Goal: Information Seeking & Learning: Learn about a topic

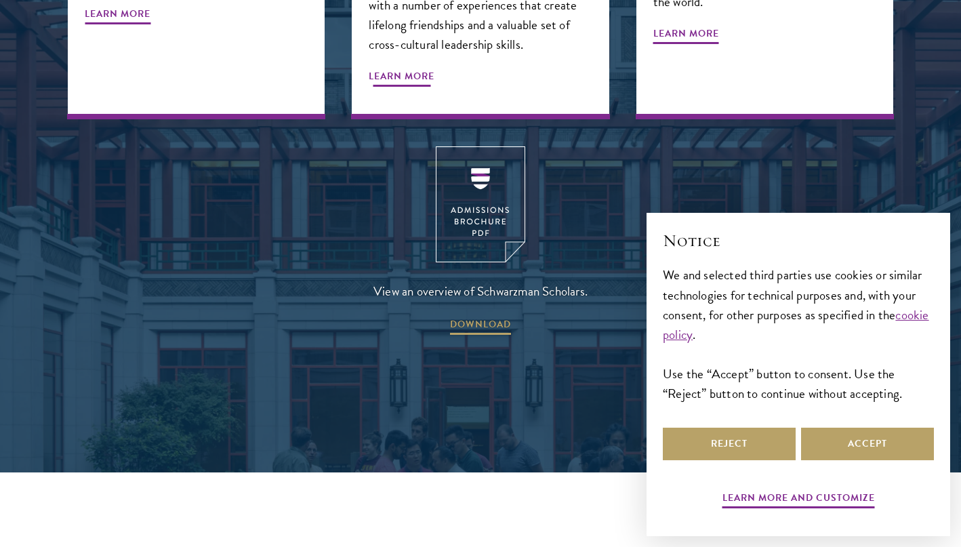
scroll to position [1843, 0]
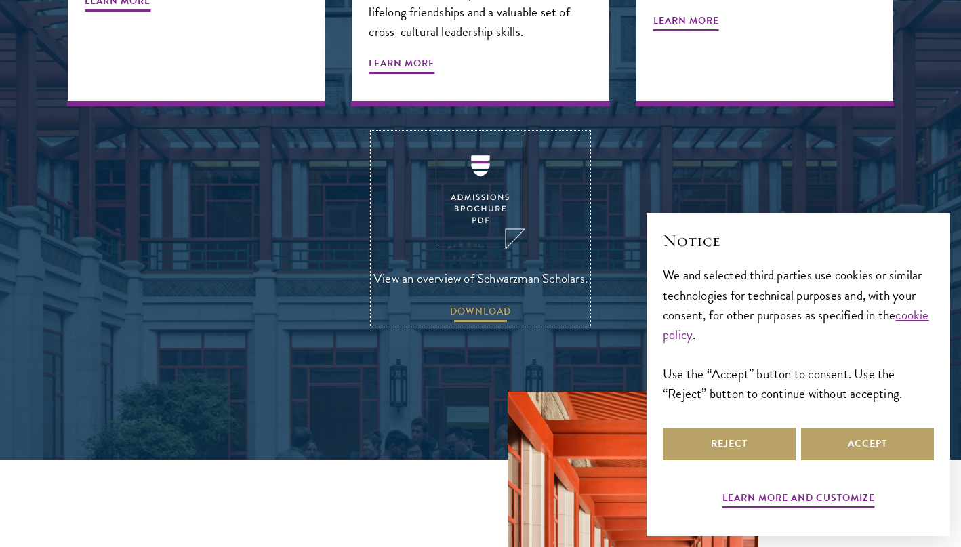
click at [472, 303] on span "DOWNLOAD" at bounding box center [480, 313] width 61 height 21
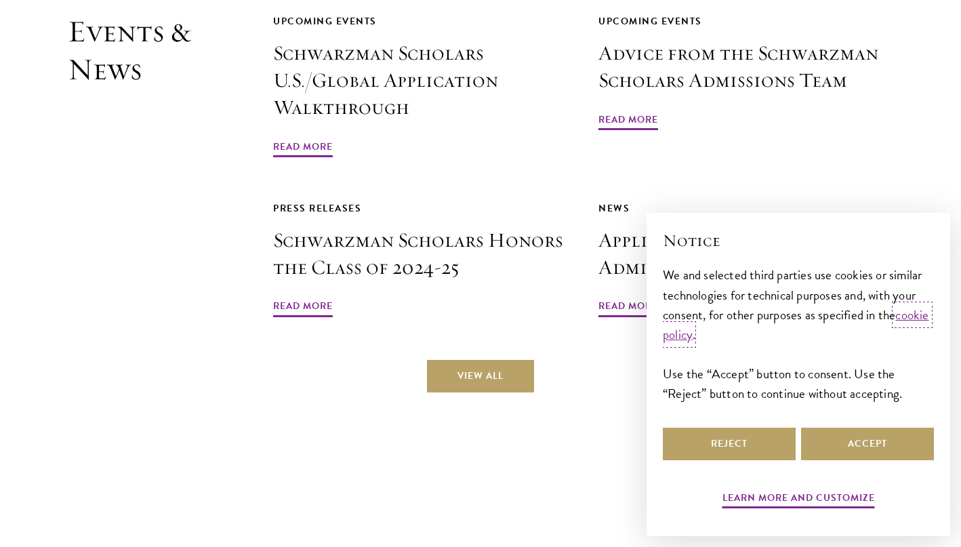
scroll to position [3364, 0]
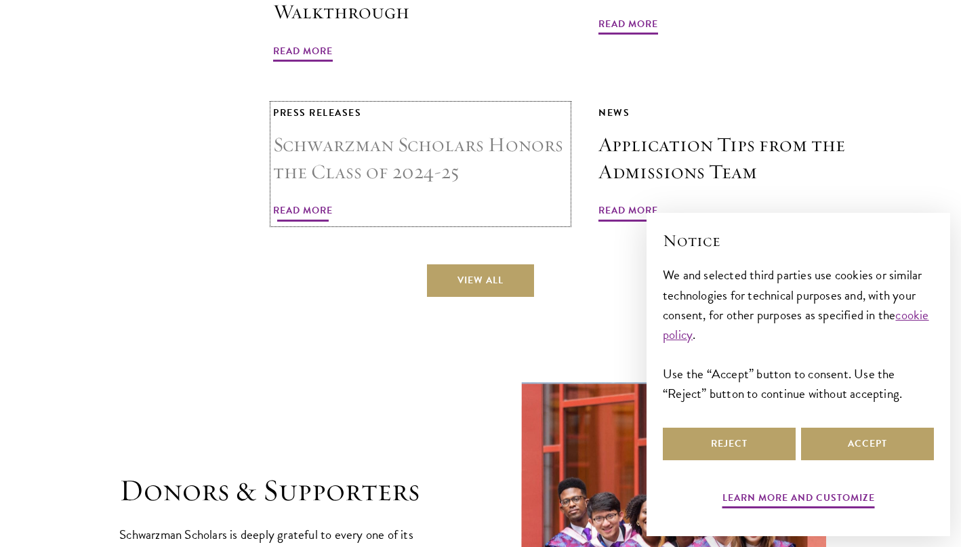
click at [316, 202] on span "Read More" at bounding box center [303, 212] width 60 height 21
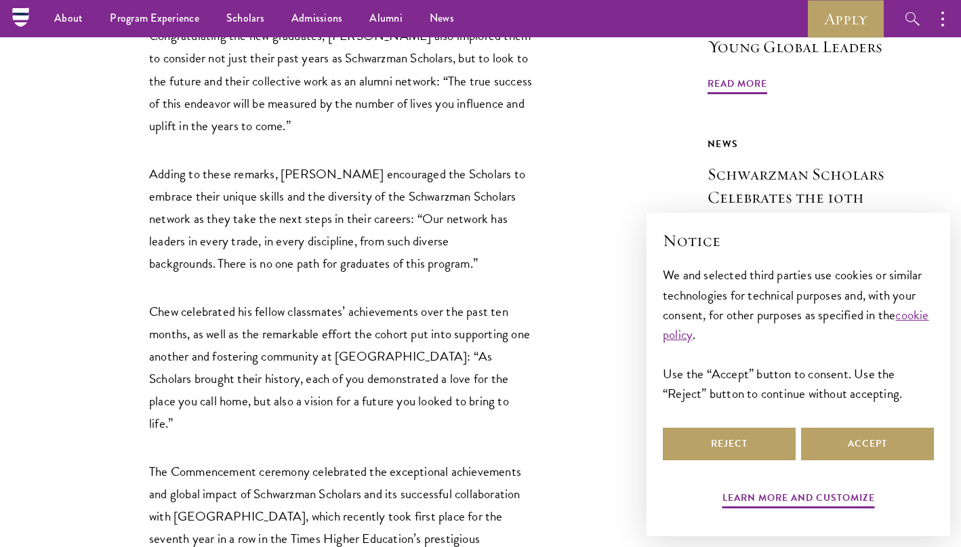
scroll to position [1267, 0]
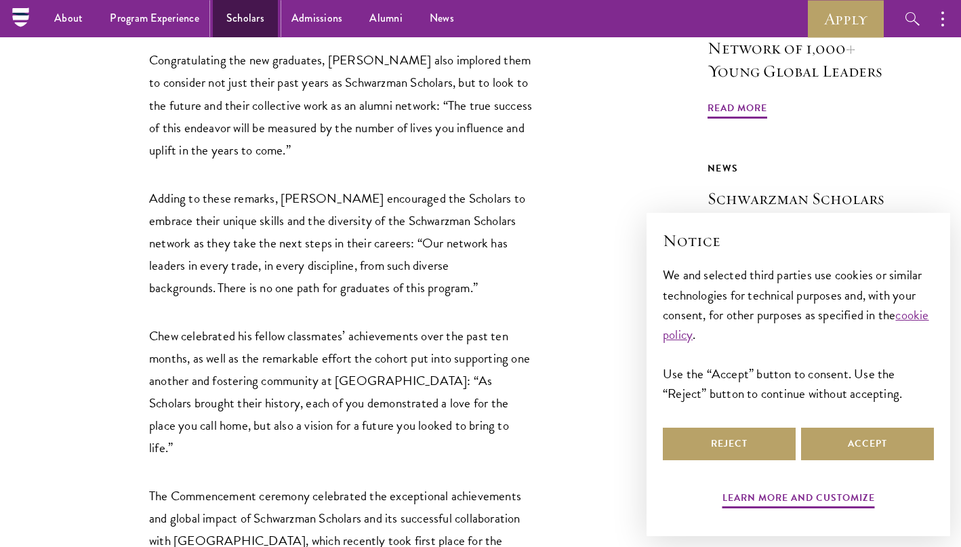
click at [249, 23] on link "Scholars" at bounding box center [245, 18] width 65 height 37
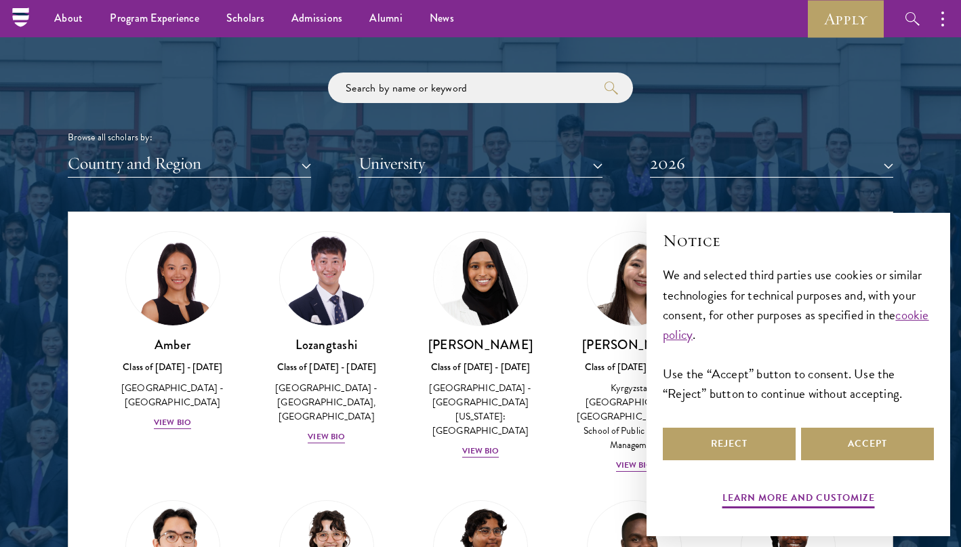
scroll to position [1577, 0]
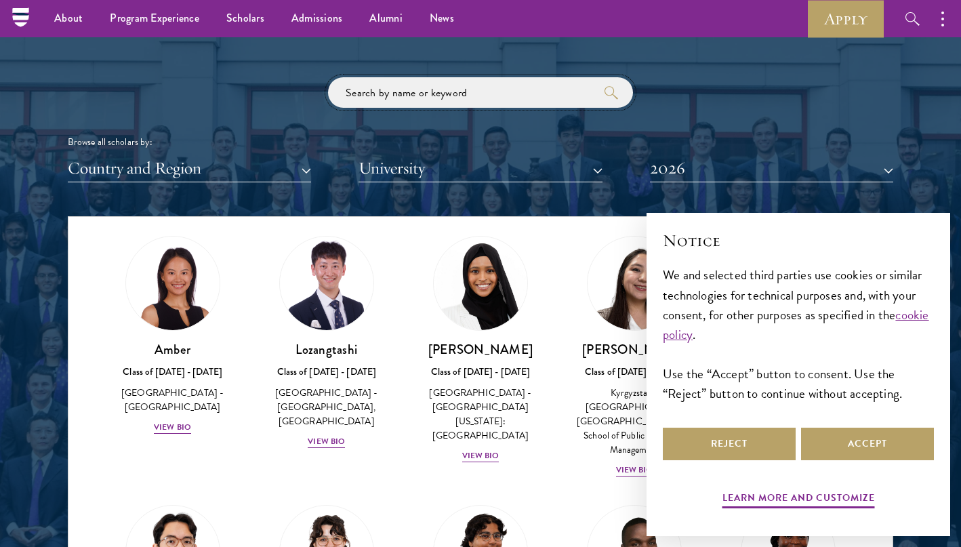
click at [502, 86] on input "search" at bounding box center [480, 92] width 305 height 30
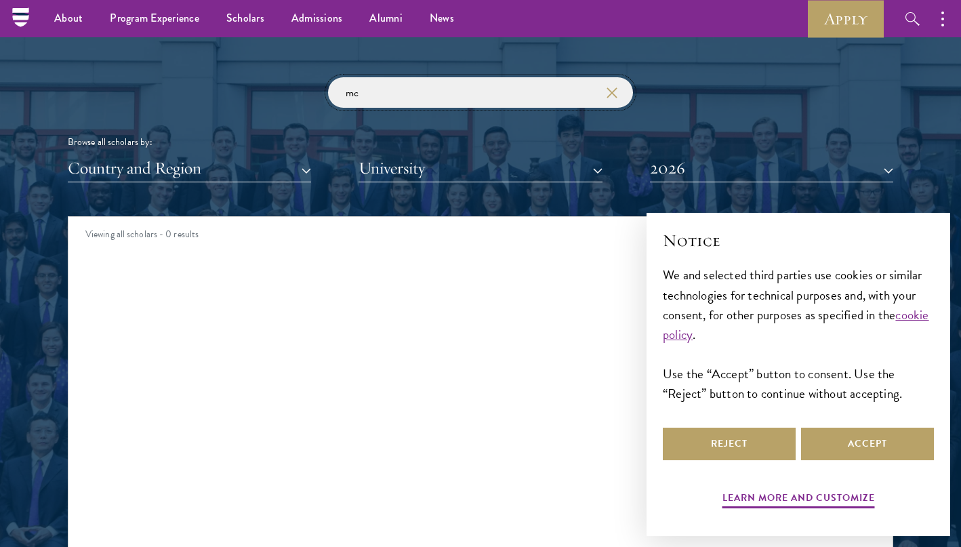
type input "m"
type input "b"
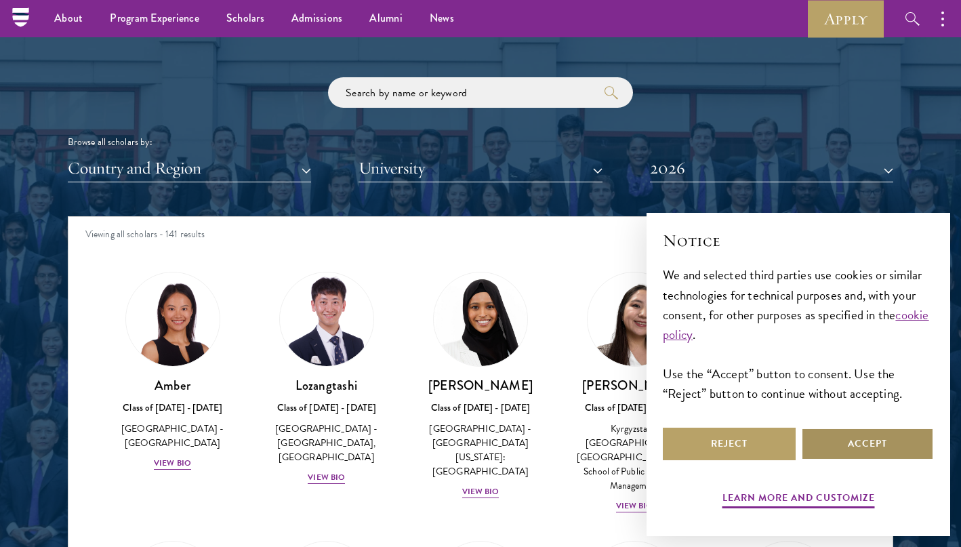
click at [812, 449] on button "Accept" at bounding box center [867, 443] width 133 height 33
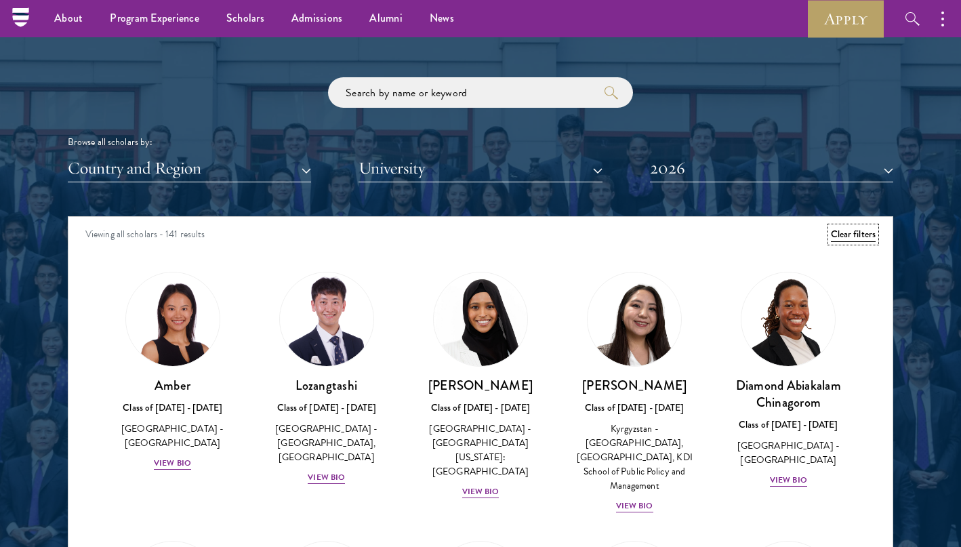
click at [869, 231] on button "Clear filters" at bounding box center [853, 234] width 45 height 15
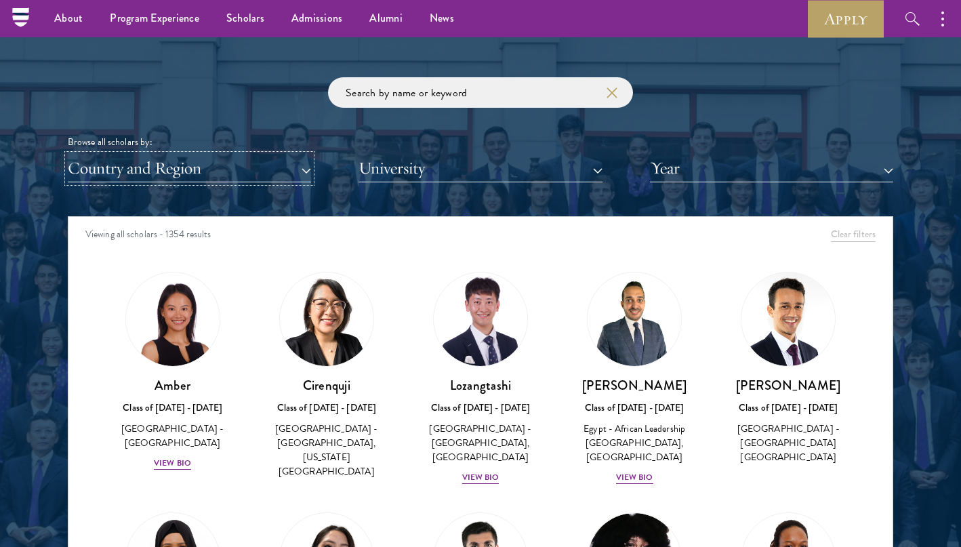
click at [288, 167] on button "Country and Region" at bounding box center [189, 168] width 243 height 28
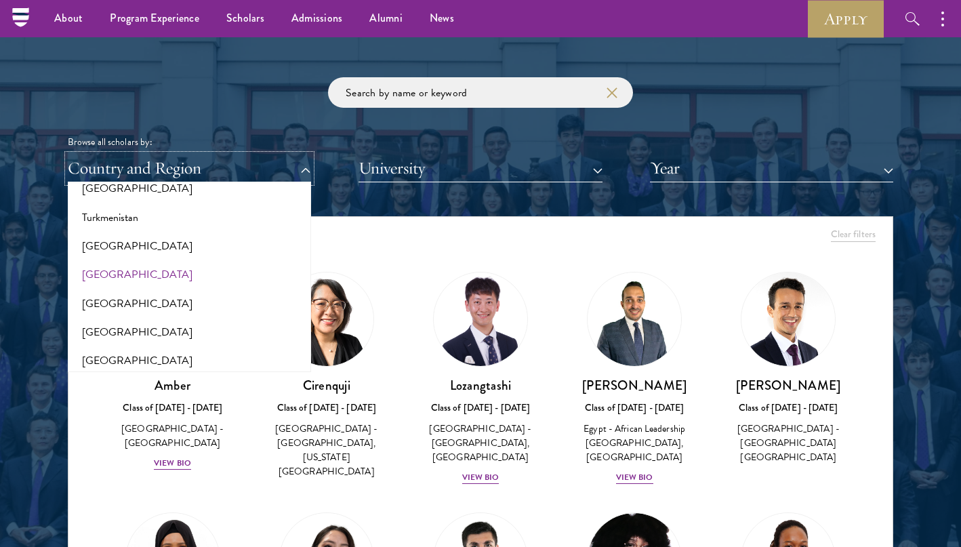
scroll to position [2735, 0]
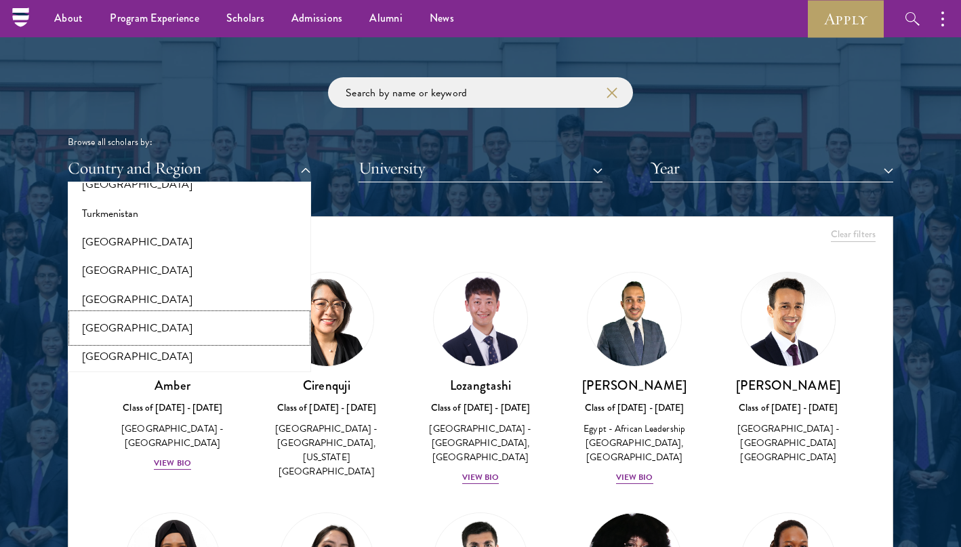
click at [195, 314] on button "[GEOGRAPHIC_DATA]" at bounding box center [189, 328] width 235 height 28
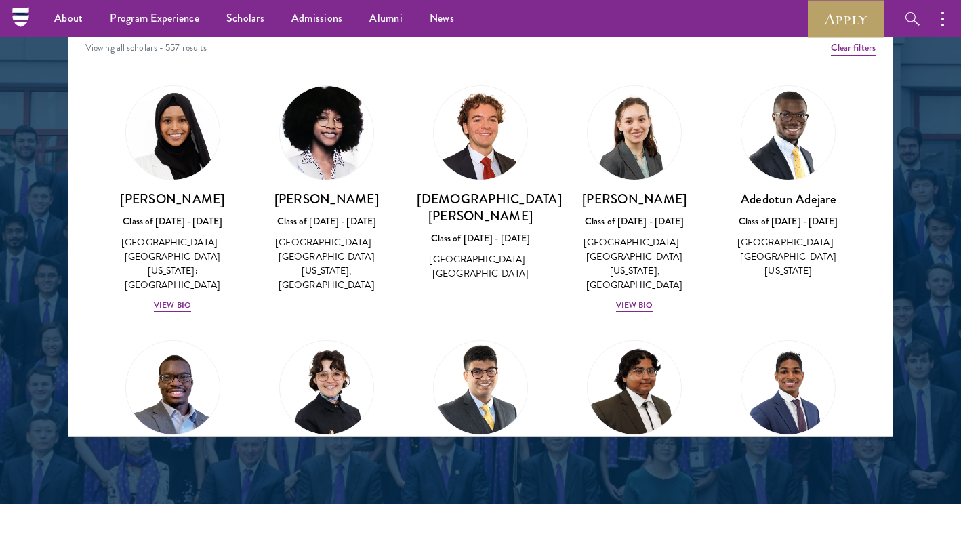
scroll to position [1732, 0]
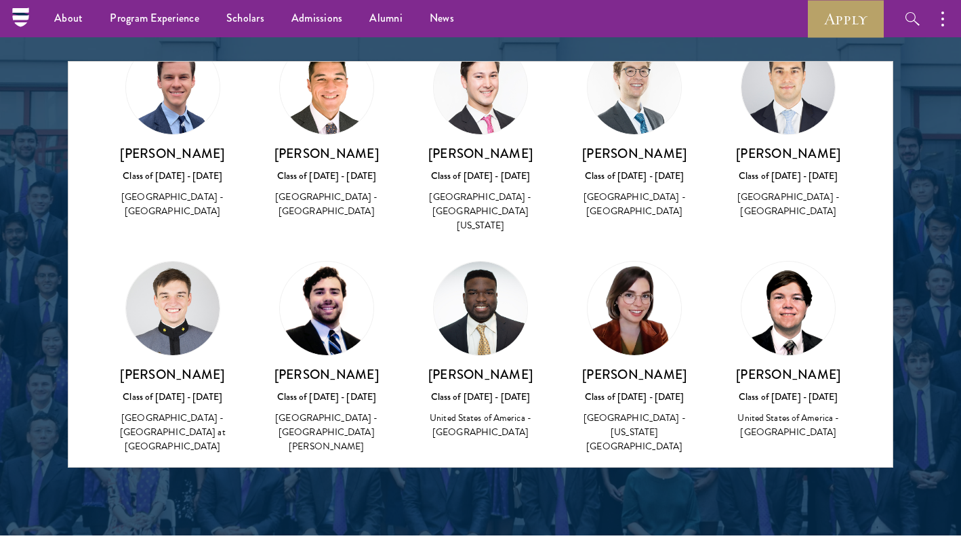
scroll to position [2610, 0]
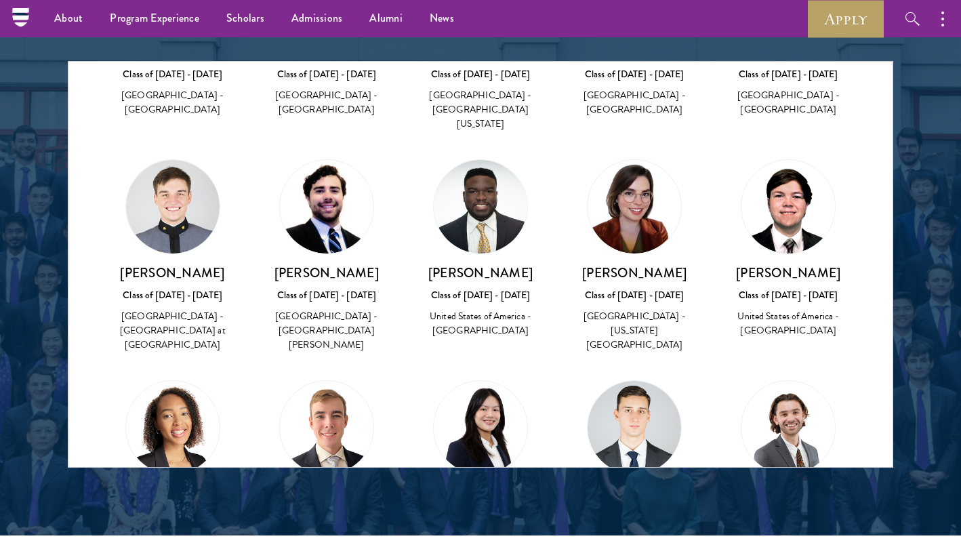
click at [637, 381] on img at bounding box center [633, 427] width 93 height 93
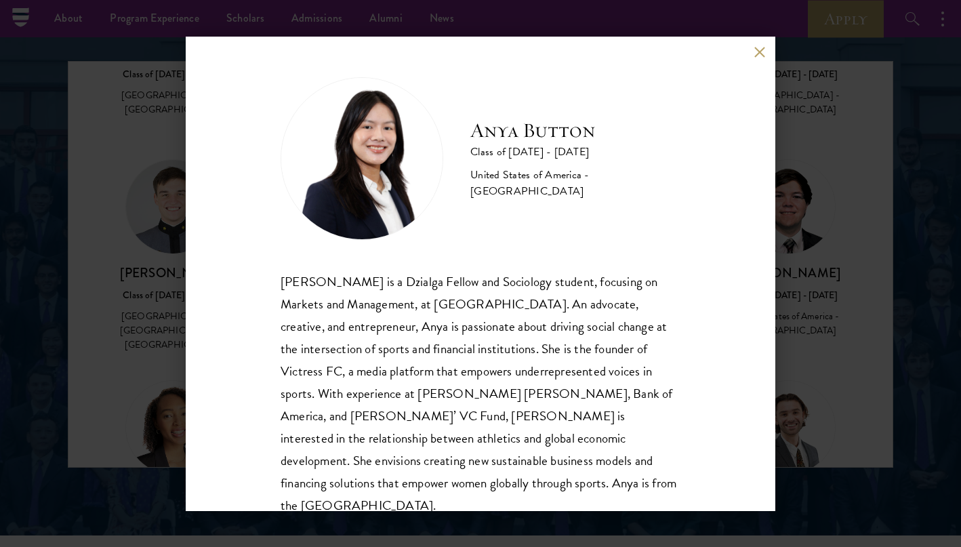
scroll to position [1, 0]
click at [790, 207] on div "Anya Button Class of [DATE] - [DATE] [GEOGRAPHIC_DATA] - [GEOGRAPHIC_DATA] [PER…" at bounding box center [480, 273] width 961 height 547
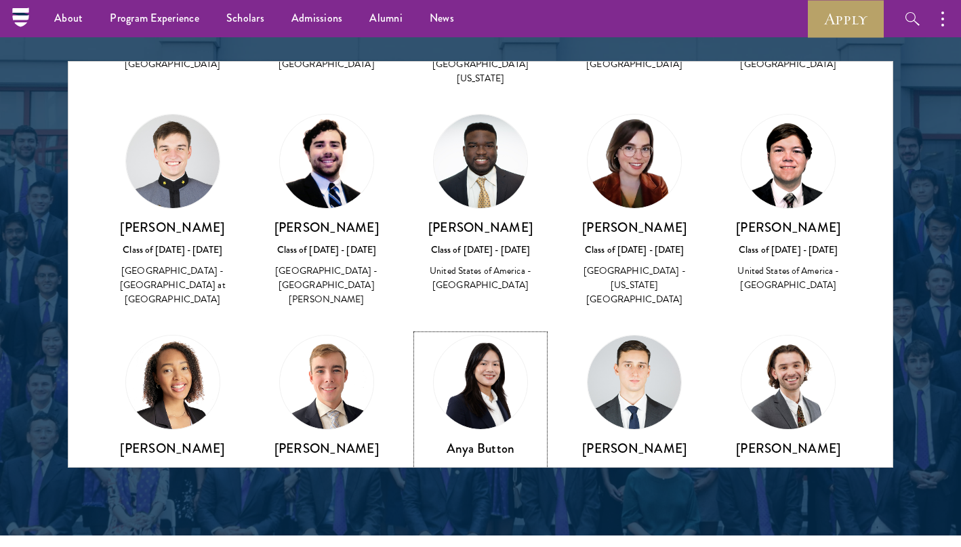
scroll to position [2674, 0]
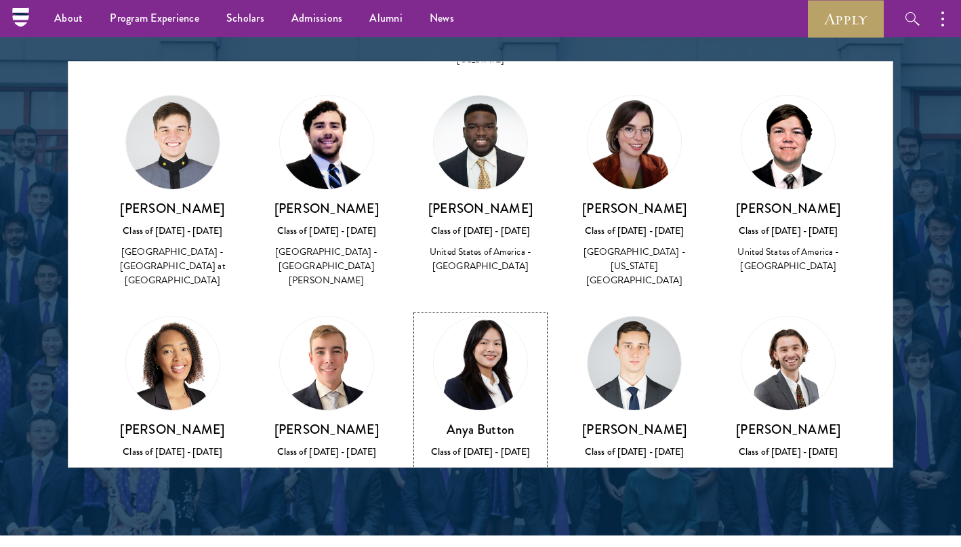
click at [452, 421] on h3 "Anya Button" at bounding box center [480, 429] width 127 height 17
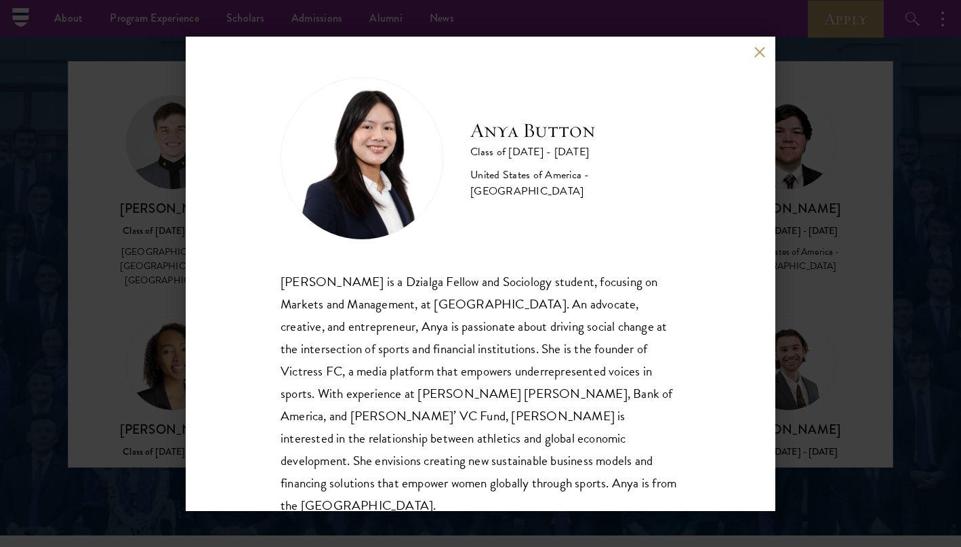
click at [841, 280] on div "Anya Button Class of [DATE] - [DATE] [GEOGRAPHIC_DATA] - [GEOGRAPHIC_DATA] [PER…" at bounding box center [480, 273] width 961 height 547
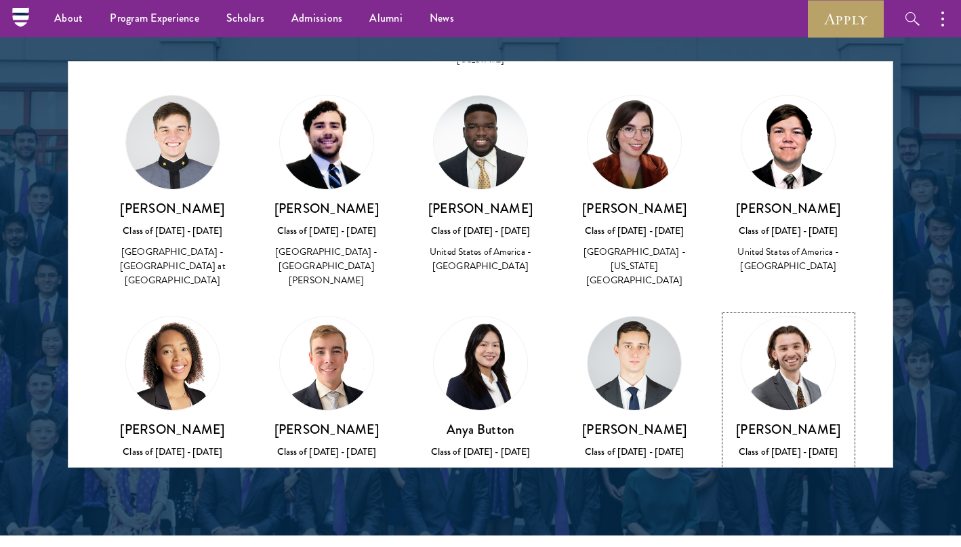
click at [788, 501] on div "View Bio" at bounding box center [788, 507] width 37 height 13
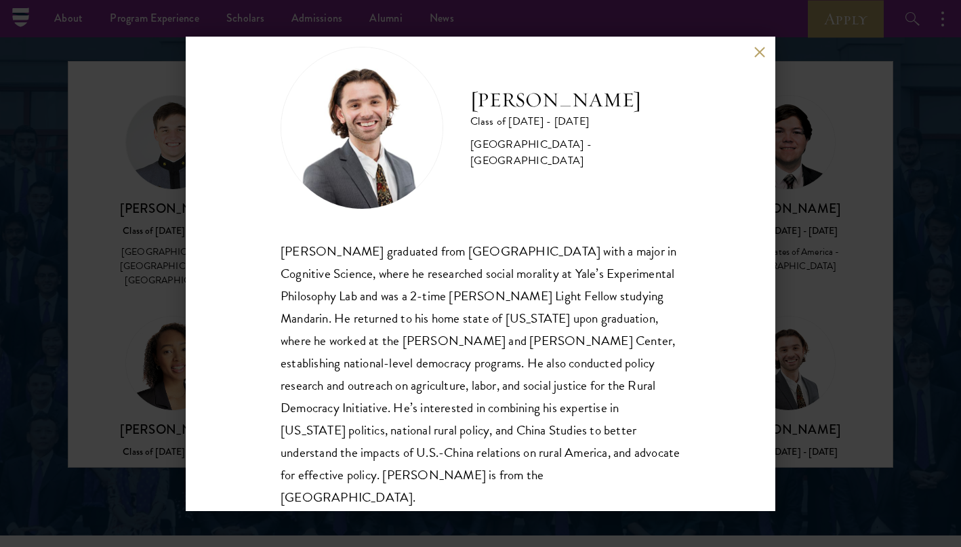
scroll to position [35, 0]
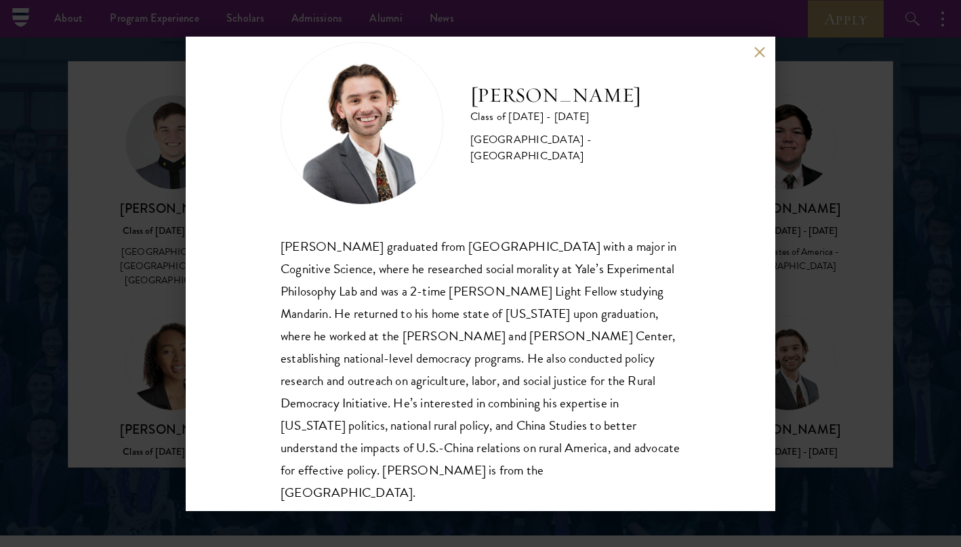
click at [797, 323] on div "[PERSON_NAME] Class of [DATE] - [DATE] [GEOGRAPHIC_DATA] - [GEOGRAPHIC_DATA] [P…" at bounding box center [480, 273] width 961 height 547
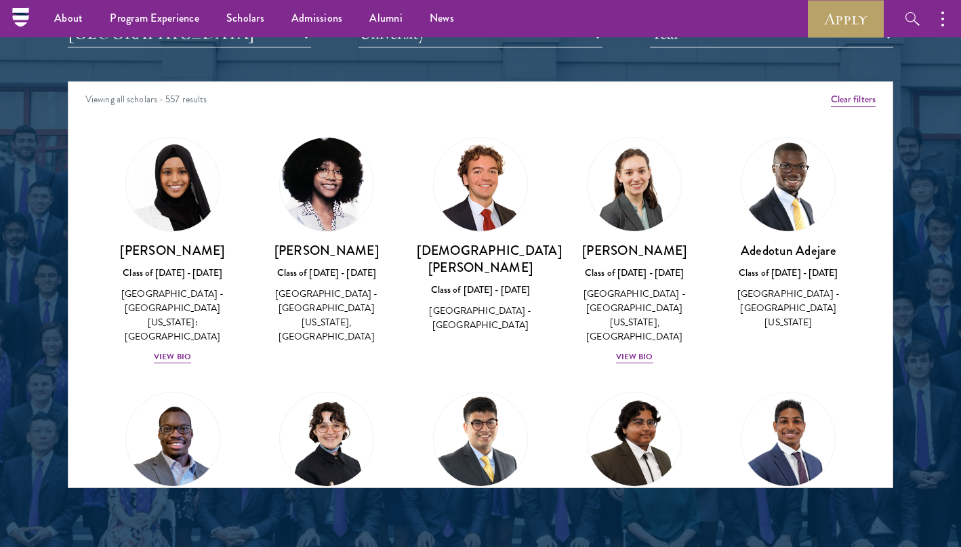
scroll to position [1684, 0]
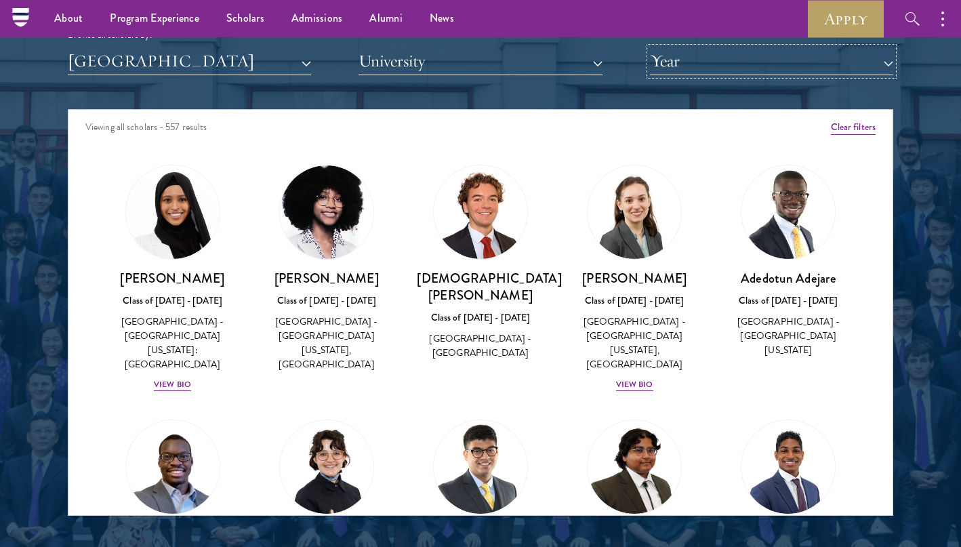
click at [734, 58] on button "Year" at bounding box center [771, 61] width 243 height 28
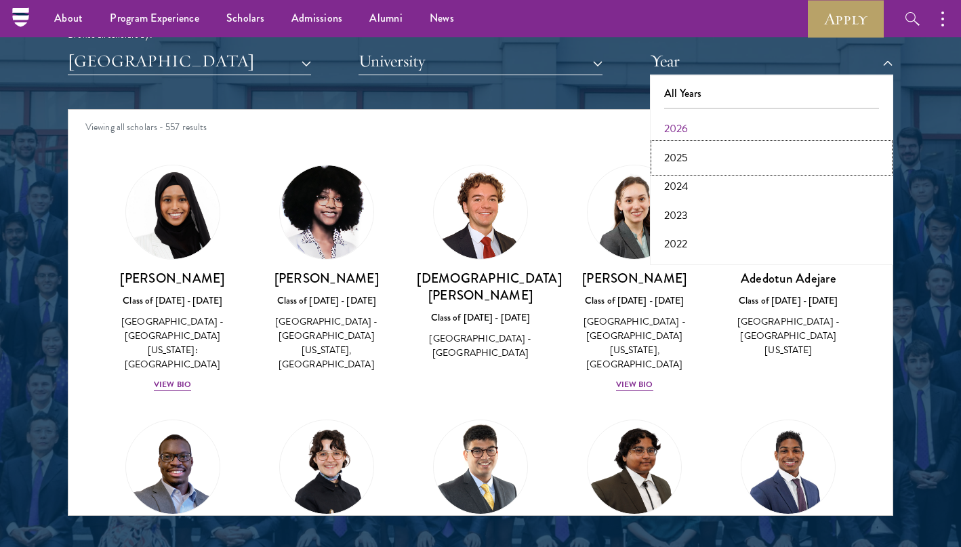
click at [705, 156] on button "2025" at bounding box center [771, 158] width 235 height 28
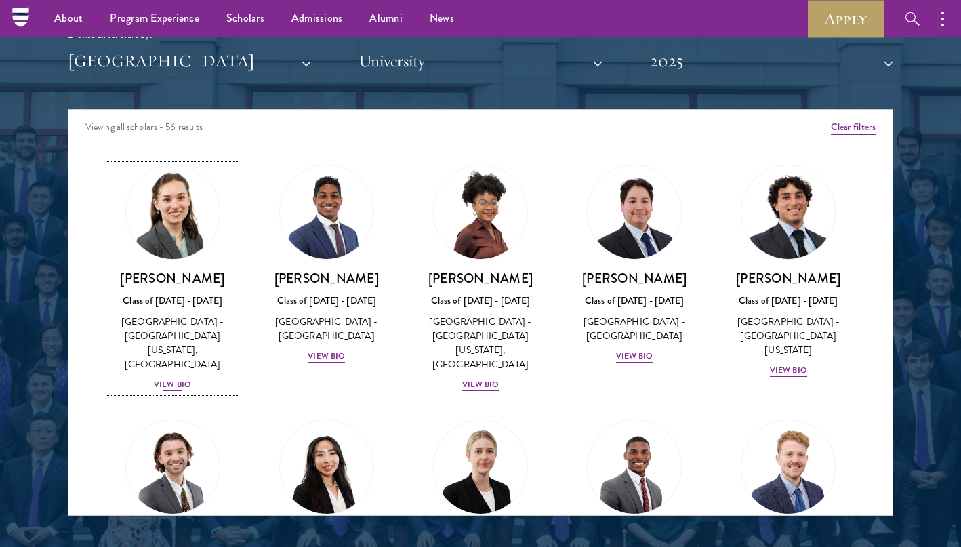
click at [191, 362] on div "[PERSON_NAME] Class of [DATE] - [DATE] [GEOGRAPHIC_DATA] - [GEOGRAPHIC_DATA][US…" at bounding box center [172, 331] width 127 height 123
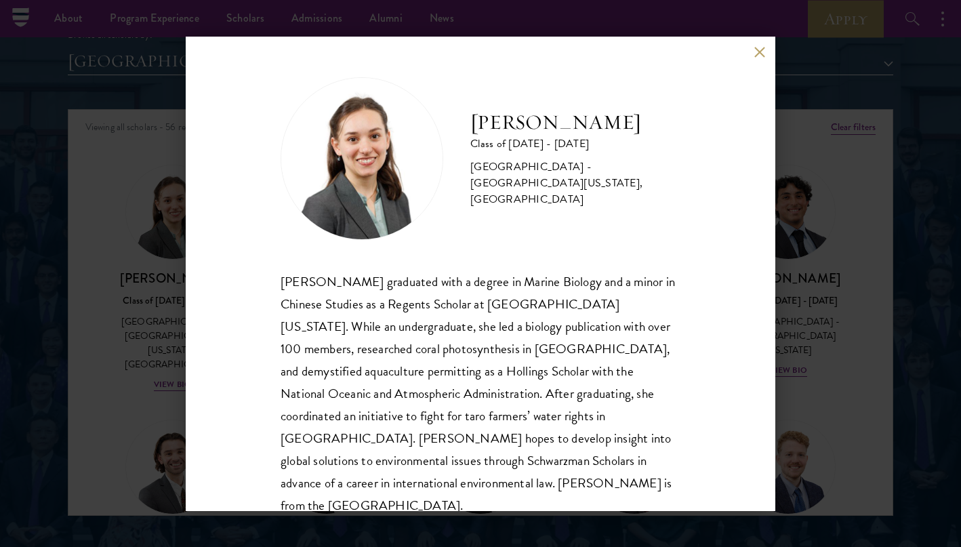
click at [182, 366] on div "[PERSON_NAME] Class of [DATE] - [DATE] [GEOGRAPHIC_DATA] - [GEOGRAPHIC_DATA][US…" at bounding box center [480, 273] width 961 height 547
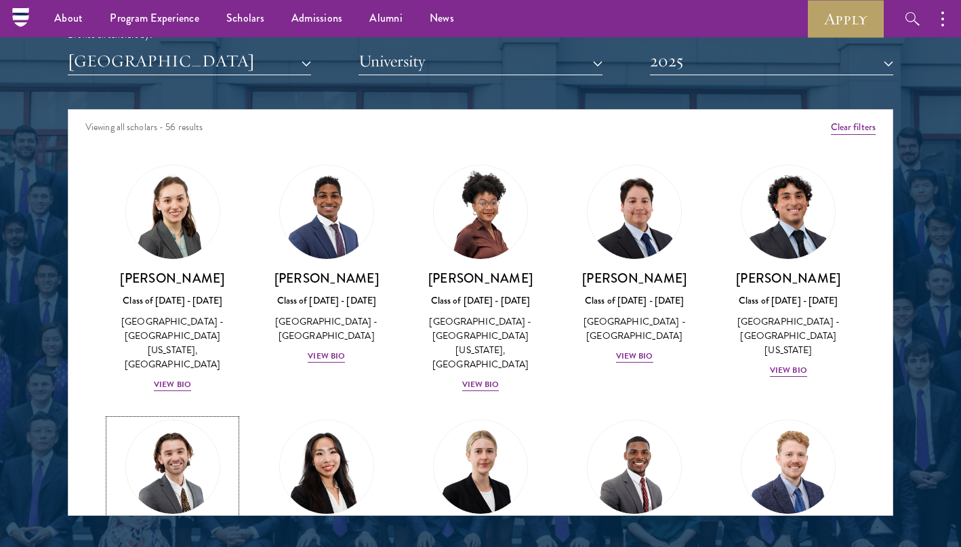
scroll to position [89, 0]
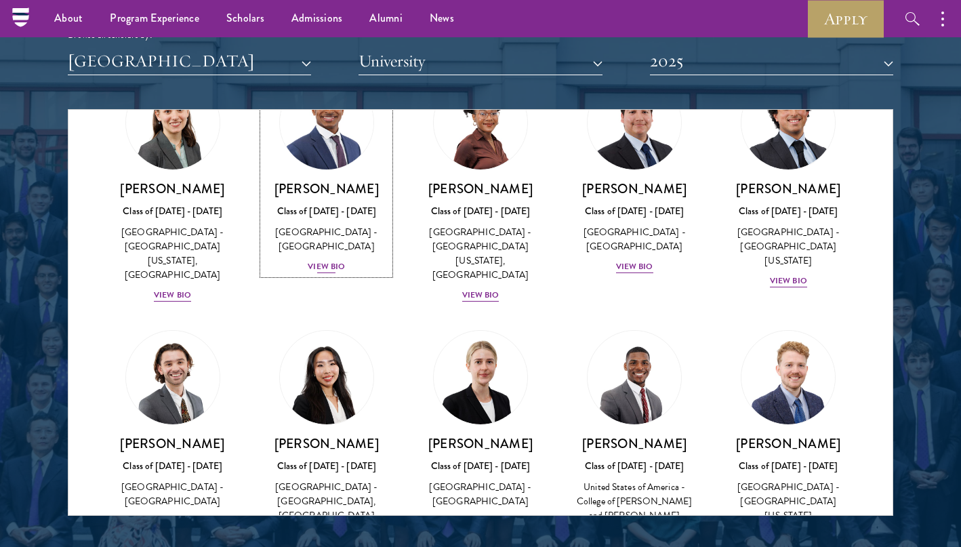
click at [351, 246] on div "[GEOGRAPHIC_DATA] - [GEOGRAPHIC_DATA]" at bounding box center [326, 239] width 127 height 28
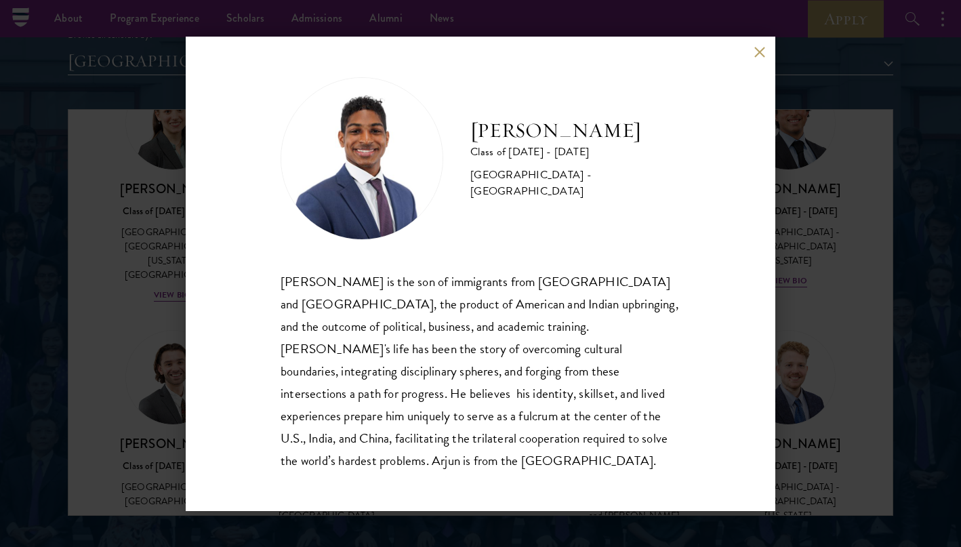
click at [135, 374] on div "[PERSON_NAME] Class of [DATE] - [DATE] [GEOGRAPHIC_DATA] - [GEOGRAPHIC_DATA] [P…" at bounding box center [480, 273] width 961 height 547
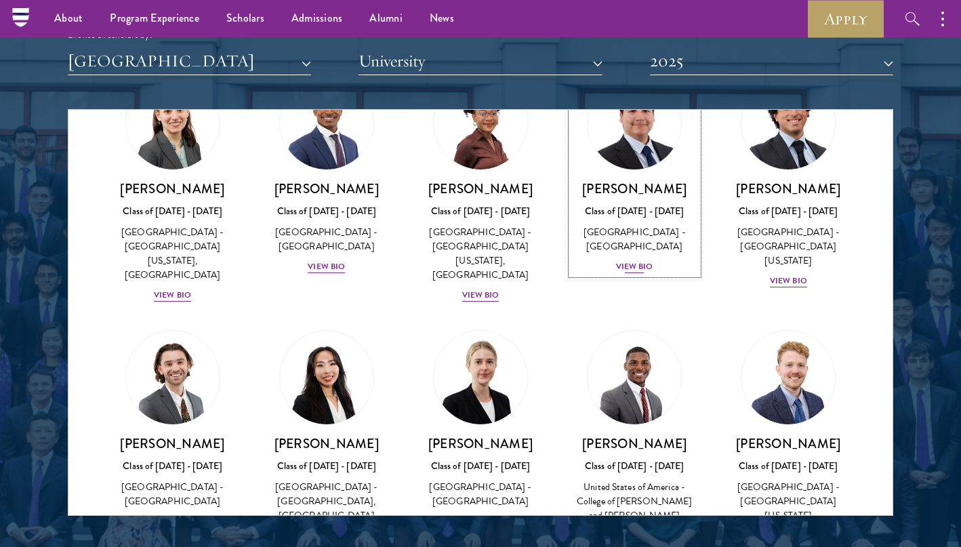
click at [644, 262] on div "View Bio" at bounding box center [634, 266] width 37 height 13
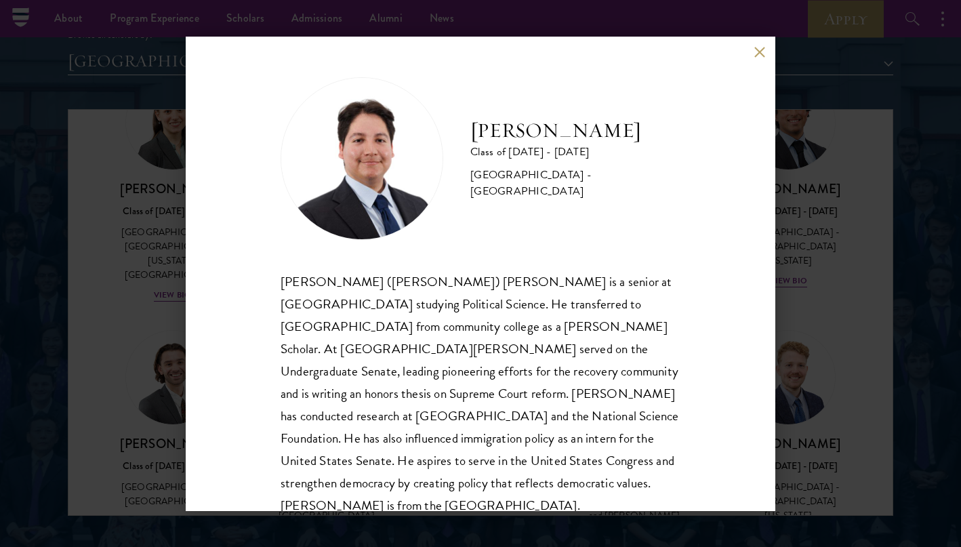
click at [796, 239] on div "[PERSON_NAME] Class of [DATE] - [DATE] [GEOGRAPHIC_DATA] - [GEOGRAPHIC_DATA] [P…" at bounding box center [480, 273] width 961 height 547
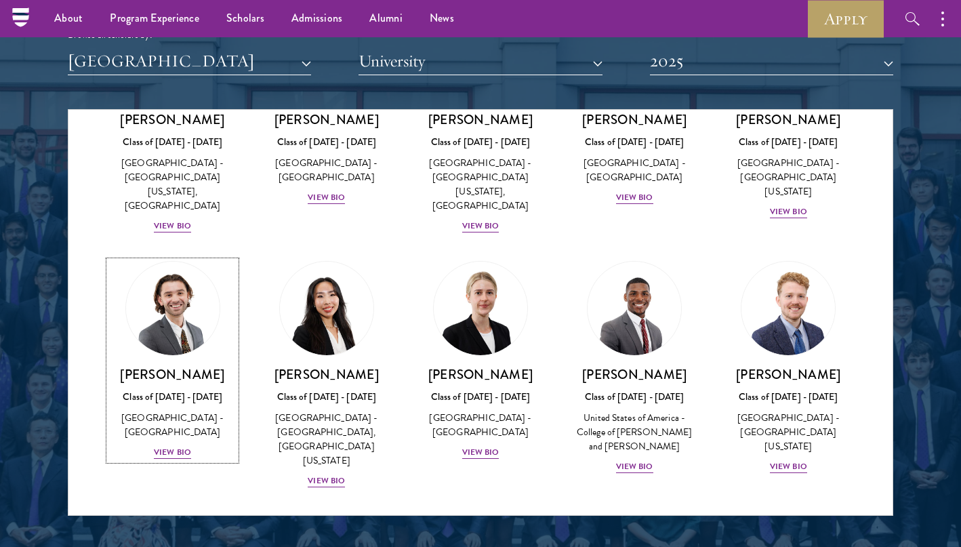
scroll to position [167, 0]
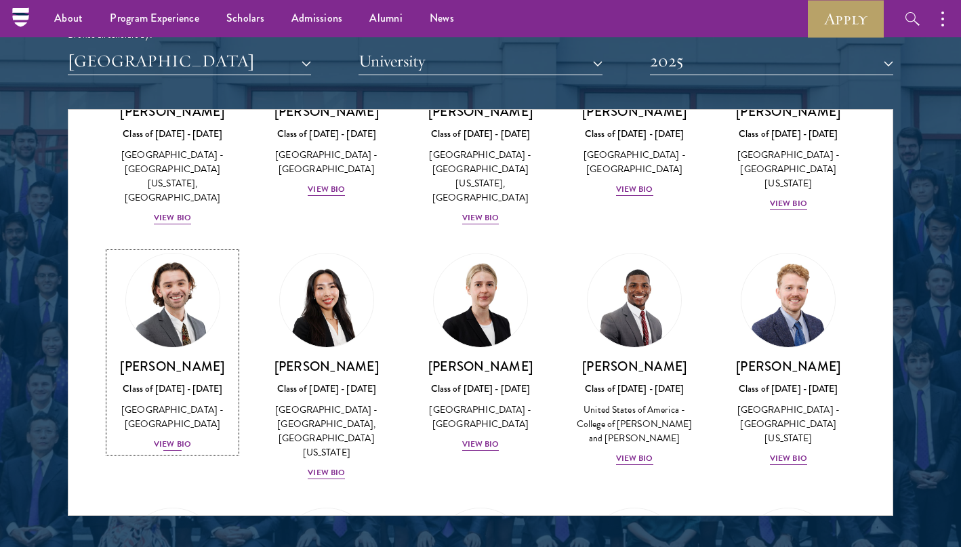
click at [184, 358] on h3 "[PERSON_NAME]" at bounding box center [172, 366] width 127 height 17
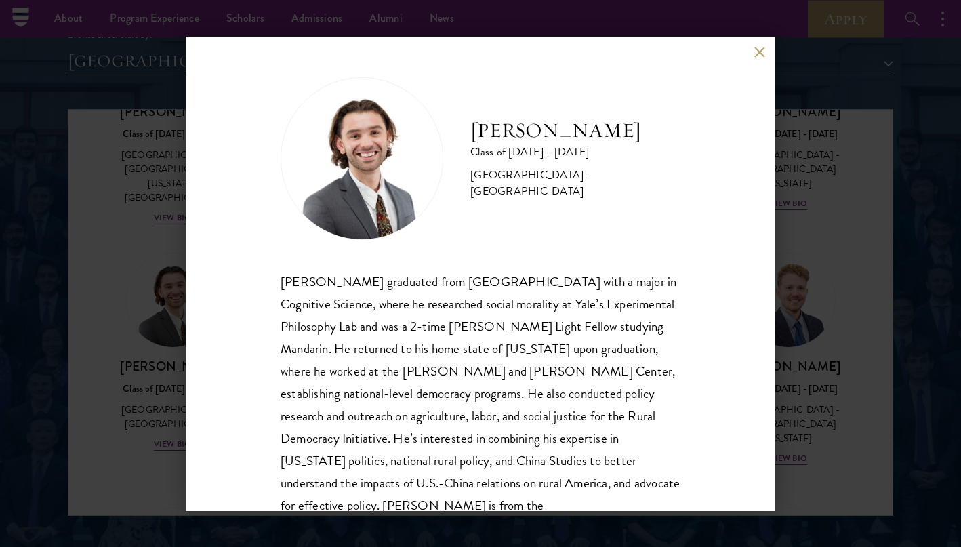
click at [822, 237] on div "[PERSON_NAME] Class of [DATE] - [DATE] [GEOGRAPHIC_DATA] - [GEOGRAPHIC_DATA] [P…" at bounding box center [480, 273] width 961 height 547
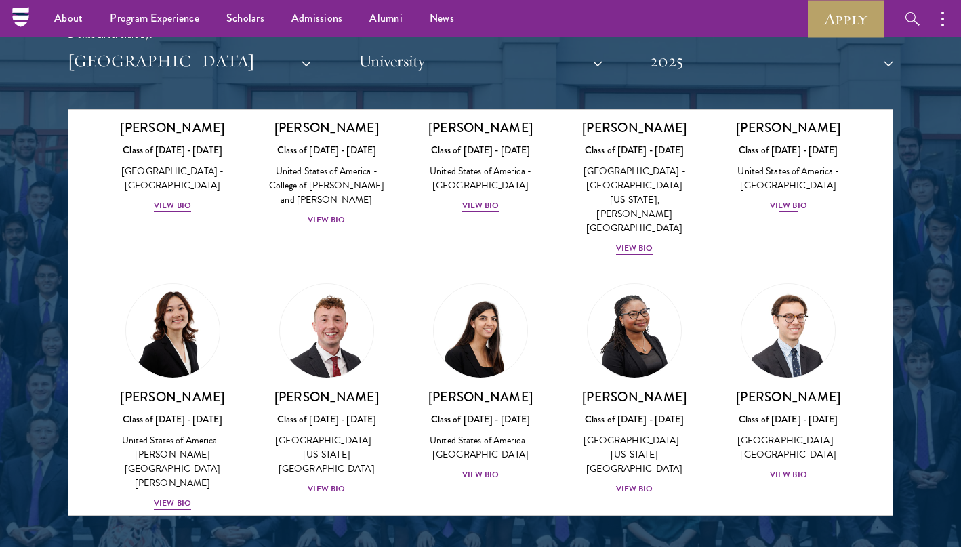
scroll to position [1534, 0]
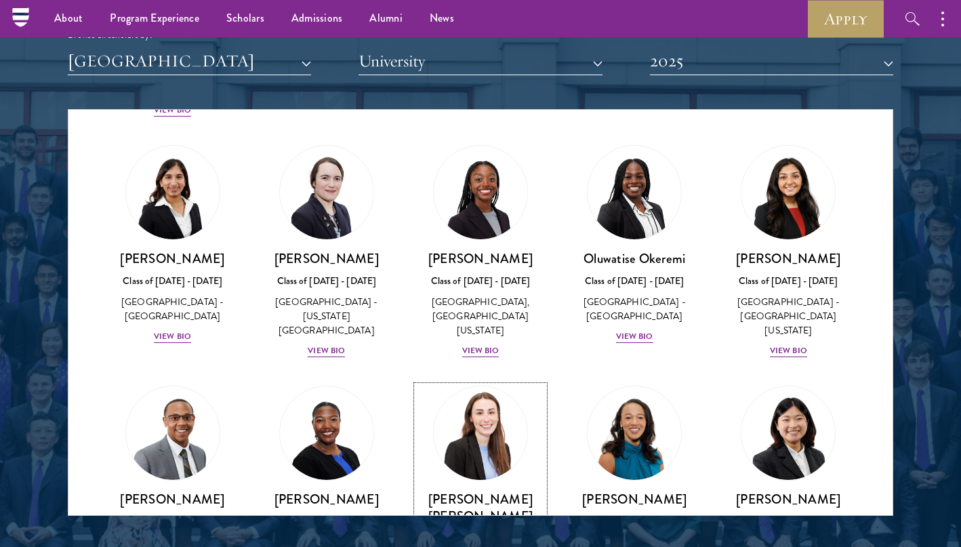
click at [474, 381] on img at bounding box center [480, 432] width 103 height 103
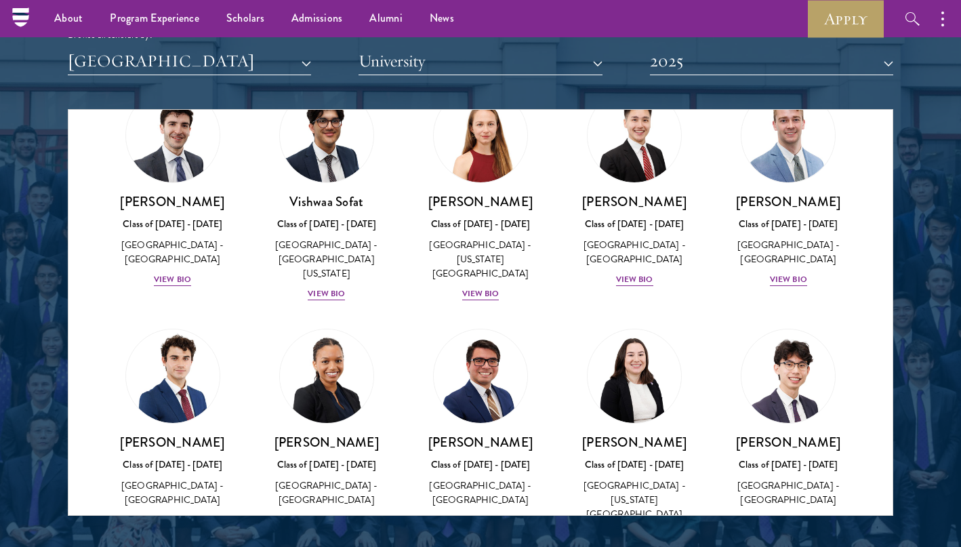
scroll to position [2155, 0]
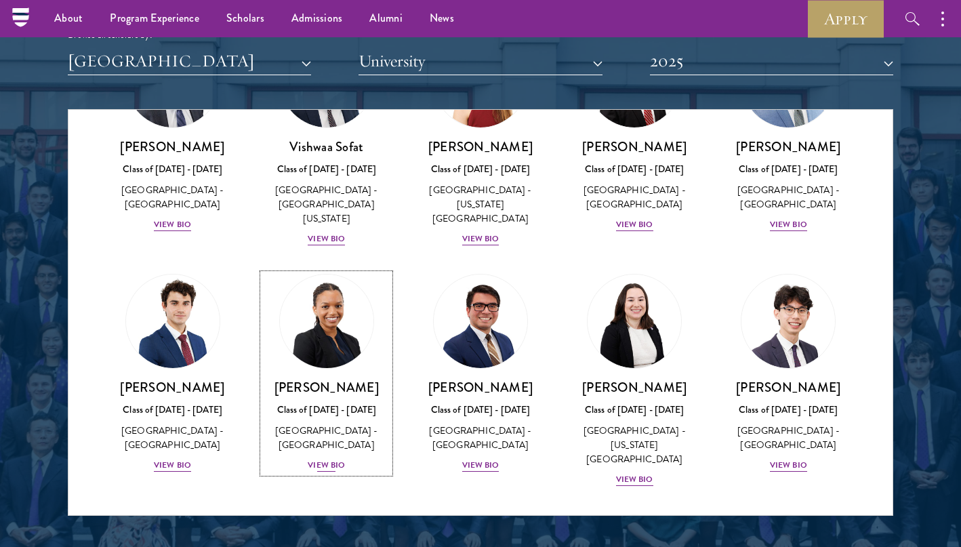
click at [283, 423] on div "[GEOGRAPHIC_DATA] - [GEOGRAPHIC_DATA]" at bounding box center [326, 437] width 127 height 28
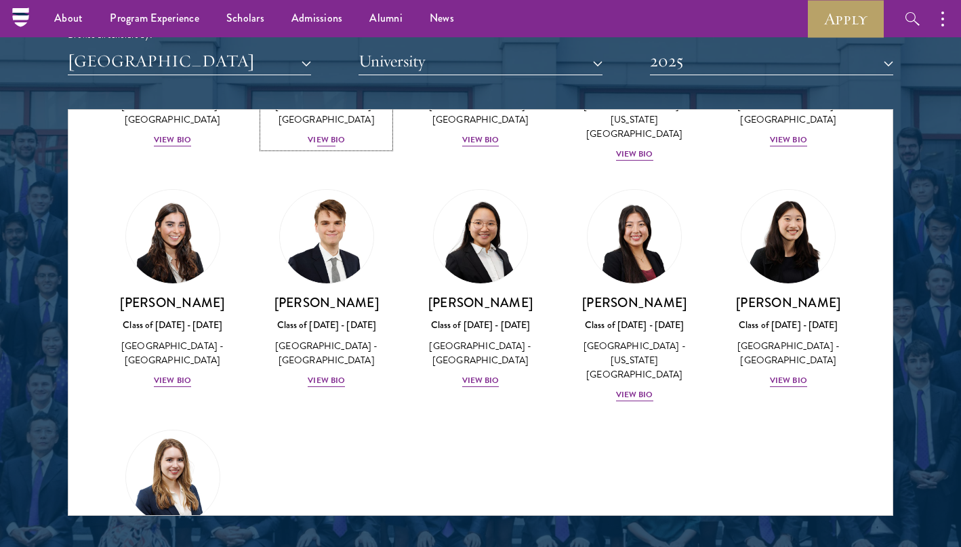
scroll to position [2507, 0]
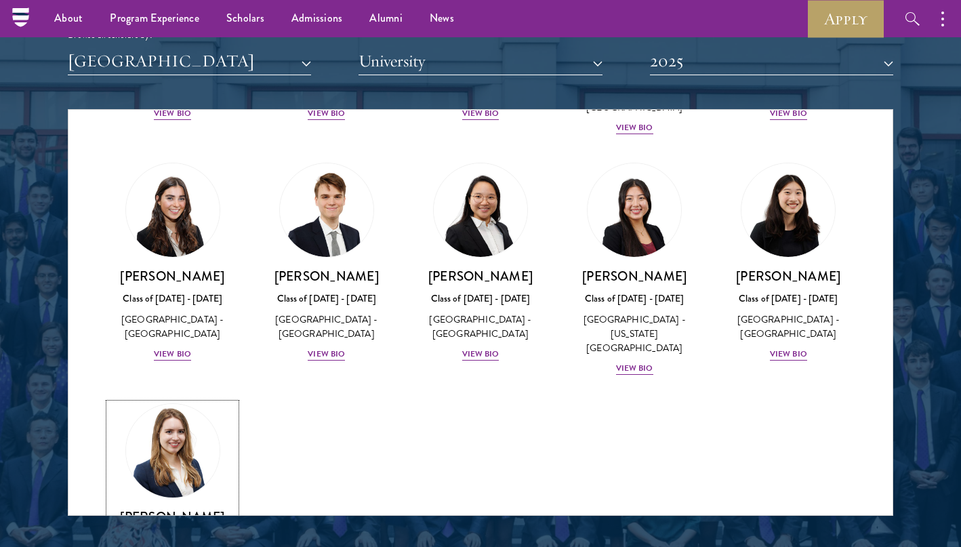
click at [176, 399] on img at bounding box center [172, 450] width 103 height 103
click at [211, 291] on div "Class of [DATE] - [DATE]" at bounding box center [172, 298] width 127 height 14
